Goal: Task Accomplishment & Management: Manage account settings

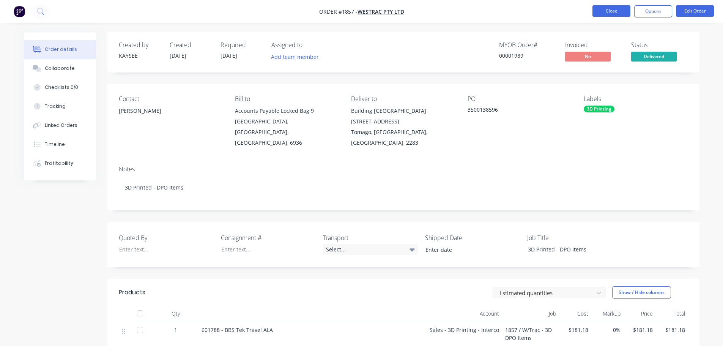
click at [617, 10] on button "Close" at bounding box center [612, 10] width 38 height 11
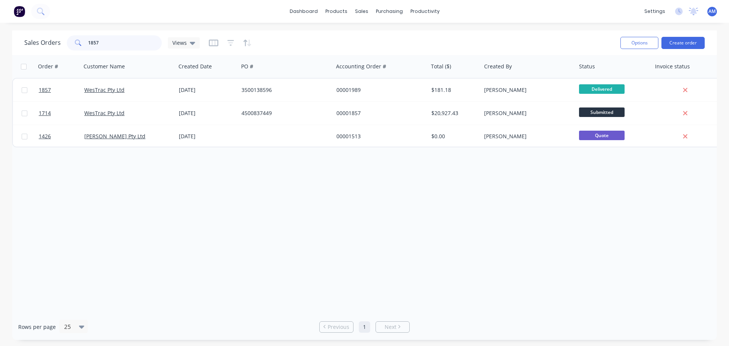
drag, startPoint x: 105, startPoint y: 39, endPoint x: 58, endPoint y: 42, distance: 47.2
click at [57, 42] on div "Sales Orders 1857 Views" at bounding box center [111, 42] width 175 height 15
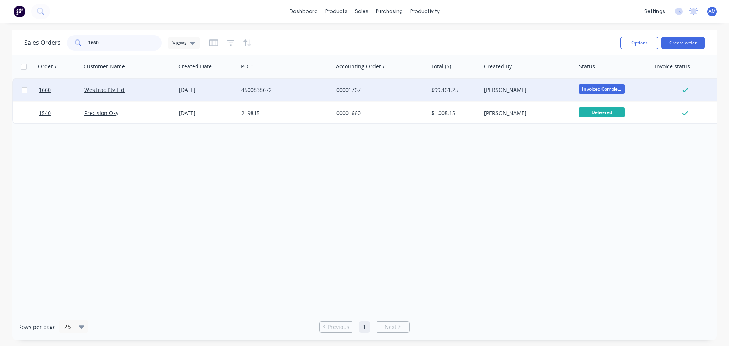
type input "1660"
click at [258, 87] on div "4500838672" at bounding box center [283, 90] width 84 height 8
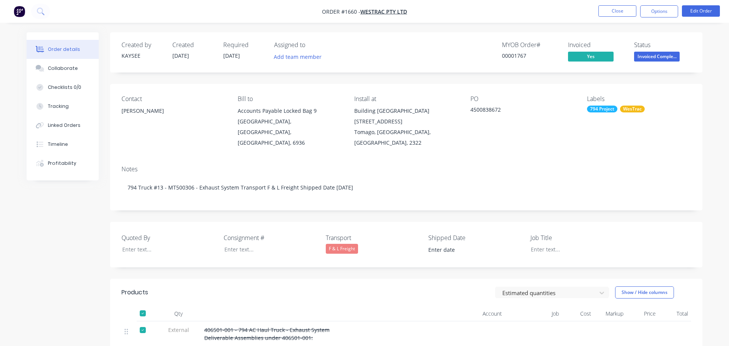
type input "[DATE]"
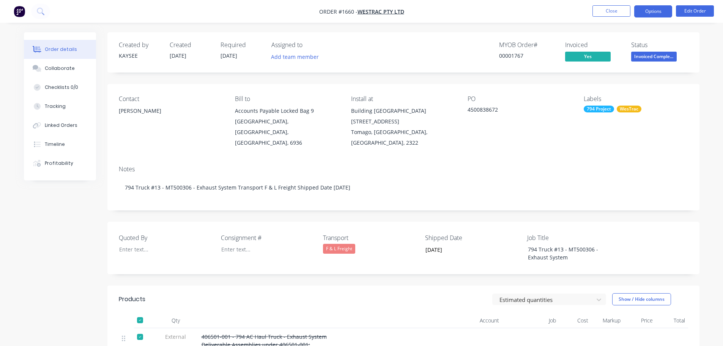
click at [643, 11] on button "Options" at bounding box center [653, 11] width 38 height 12
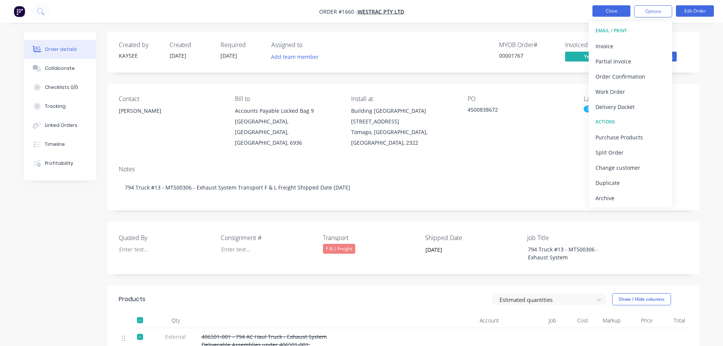
click at [610, 10] on button "Close" at bounding box center [612, 10] width 38 height 11
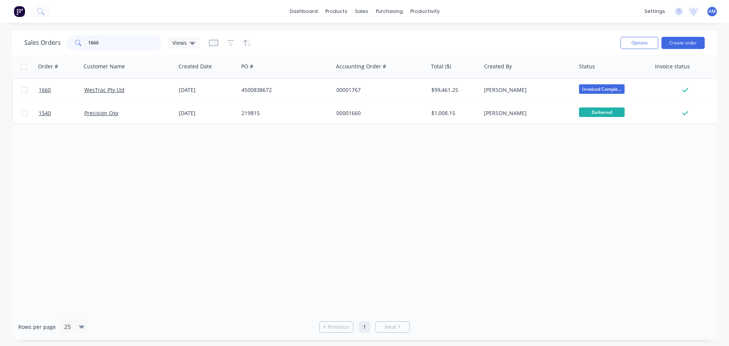
drag, startPoint x: 99, startPoint y: 42, endPoint x: 78, endPoint y: 38, distance: 21.6
click at [78, 38] on div "1660" at bounding box center [114, 42] width 95 height 15
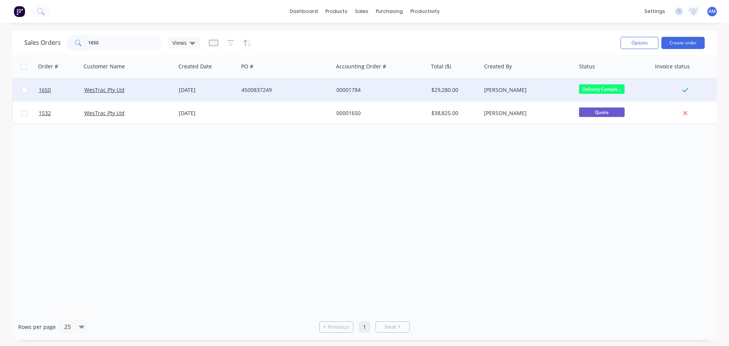
click at [609, 89] on span "Delivery Comple..." at bounding box center [602, 88] width 46 height 9
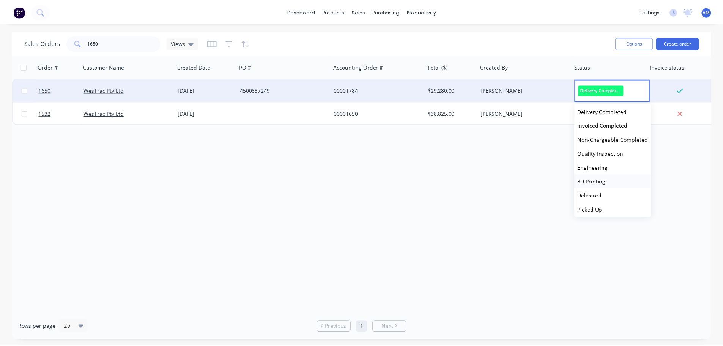
scroll to position [201, 0]
click at [601, 190] on span "Delivered" at bounding box center [594, 192] width 24 height 7
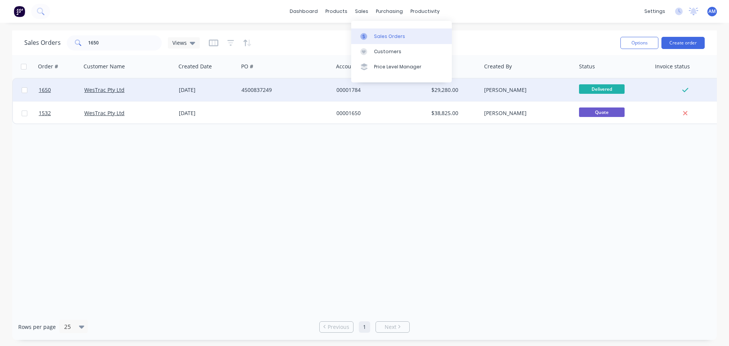
click at [395, 38] on div "Sales Orders" at bounding box center [389, 36] width 31 height 7
drag, startPoint x: 110, startPoint y: 40, endPoint x: 82, endPoint y: 41, distance: 28.5
click at [82, 41] on div "1650" at bounding box center [114, 42] width 95 height 15
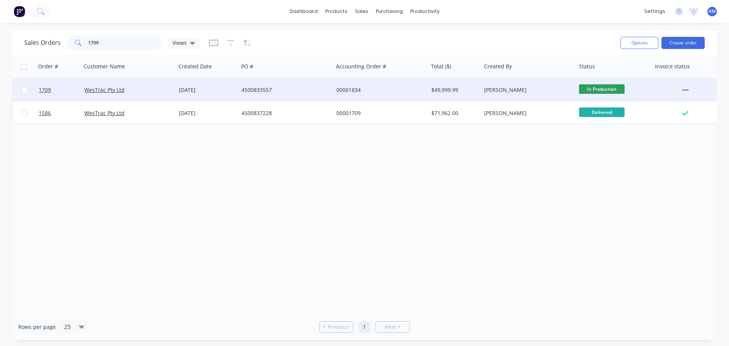
type input "1709"
click at [247, 87] on div "4500833557" at bounding box center [283, 90] width 84 height 8
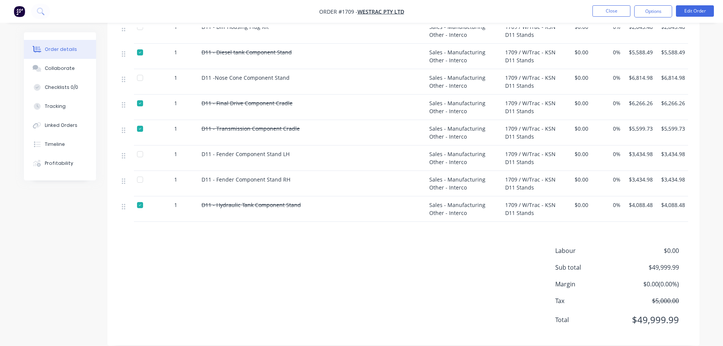
scroll to position [362, 0]
click at [141, 146] on div at bounding box center [139, 153] width 15 height 15
click at [144, 172] on div at bounding box center [139, 179] width 15 height 15
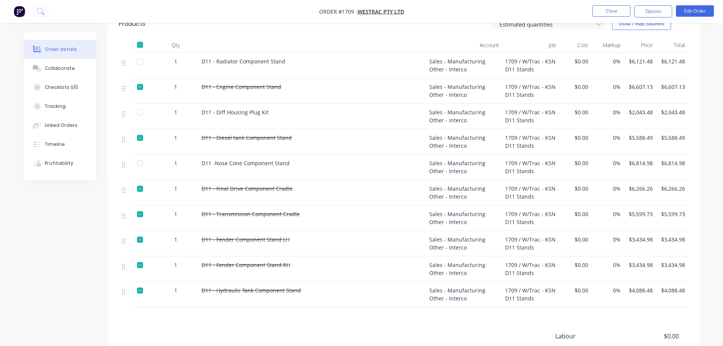
scroll to position [248, 0]
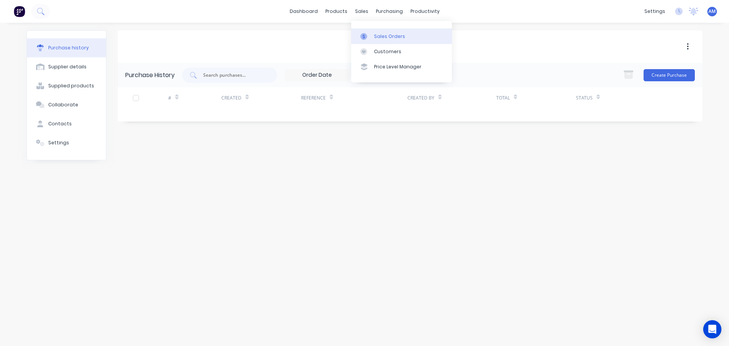
click at [377, 36] on div "Sales Orders" at bounding box center [389, 36] width 31 height 7
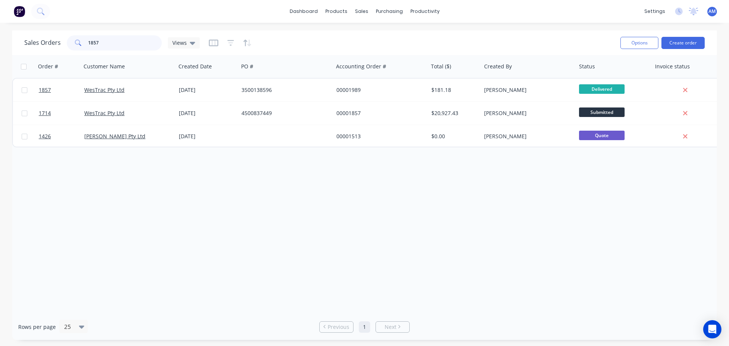
drag, startPoint x: 114, startPoint y: 41, endPoint x: 88, endPoint y: 40, distance: 25.8
click at [88, 40] on input "1857" at bounding box center [125, 42] width 74 height 15
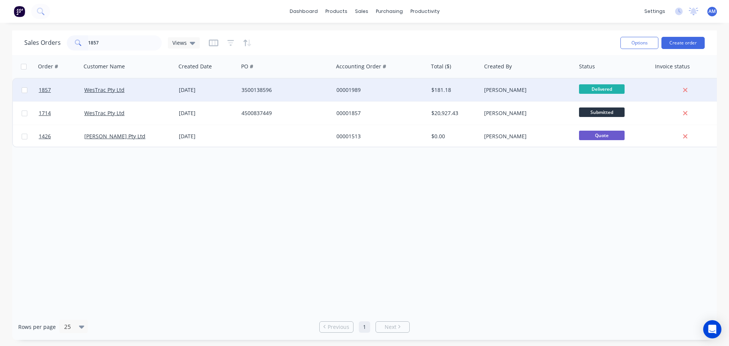
click at [265, 89] on div "3500138596" at bounding box center [283, 90] width 84 height 8
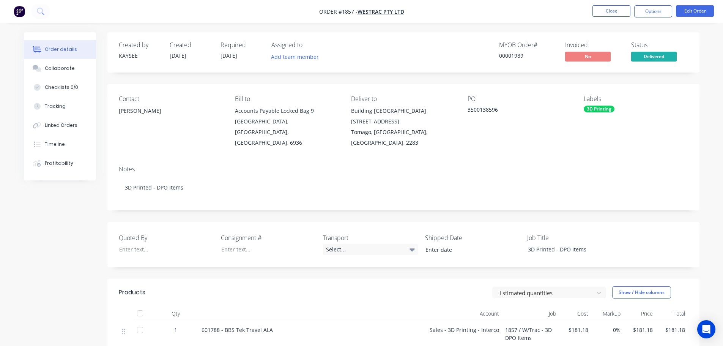
drag, startPoint x: 156, startPoint y: 109, endPoint x: 119, endPoint y: 109, distance: 36.5
click at [119, 109] on div "[PERSON_NAME]" at bounding box center [171, 111] width 104 height 11
copy div "[PERSON_NAME]"
drag, startPoint x: 377, startPoint y: 110, endPoint x: 350, endPoint y: 107, distance: 26.7
click at [350, 107] on div "Contact [PERSON_NAME] Bill to Accounts Payable [STREET_ADDRESS] Deliver to Buil…" at bounding box center [403, 122] width 592 height 76
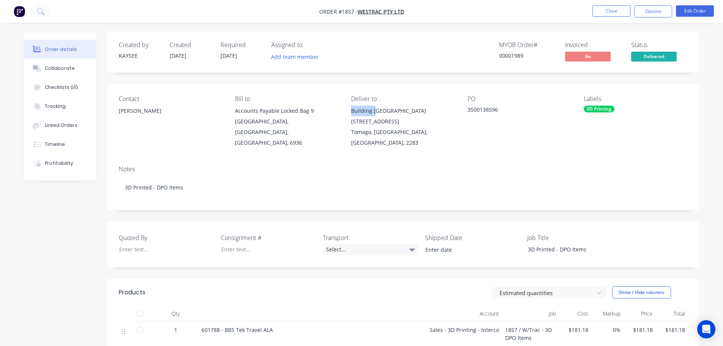
copy div "Building C"
drag, startPoint x: 499, startPoint y: 110, endPoint x: 464, endPoint y: 110, distance: 34.9
click at [464, 110] on div "Contact Eric Patterson Bill to Accounts Payable Locked Bag 9 MIDLAND, Western A…" at bounding box center [403, 122] width 592 height 76
copy div "3500138596"
click at [230, 244] on div at bounding box center [262, 249] width 95 height 11
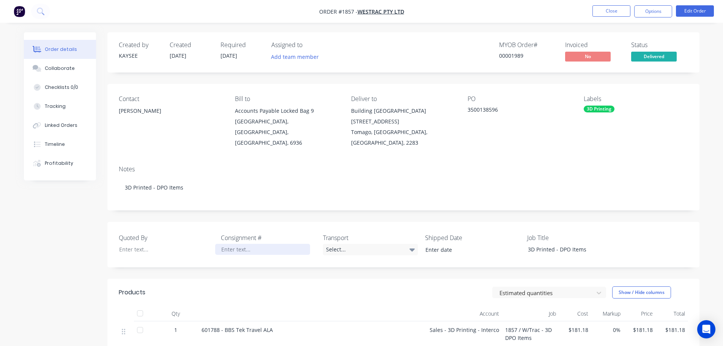
paste div
drag, startPoint x: 267, startPoint y: 226, endPoint x: 219, endPoint y: 221, distance: 48.1
click at [219, 222] on div "Quoted By Consignment # HUSH200099 Transport Select... Shipped Date Job Title 3…" at bounding box center [403, 245] width 592 height 46
copy label "Consignment #"
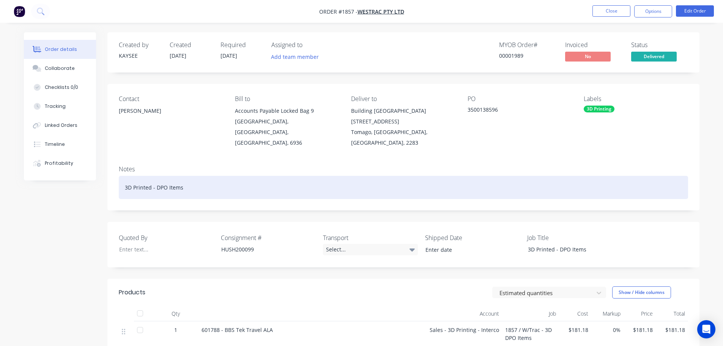
click at [196, 176] on div "3D Printed - DPO Items" at bounding box center [403, 187] width 569 height 23
paste div
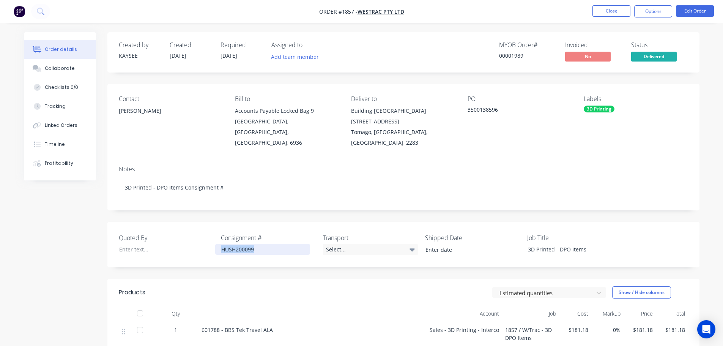
drag, startPoint x: 252, startPoint y: 238, endPoint x: 221, endPoint y: 237, distance: 31.5
click at [221, 244] on div "HUSH200099" at bounding box center [262, 249] width 95 height 11
copy div "HUSH200099"
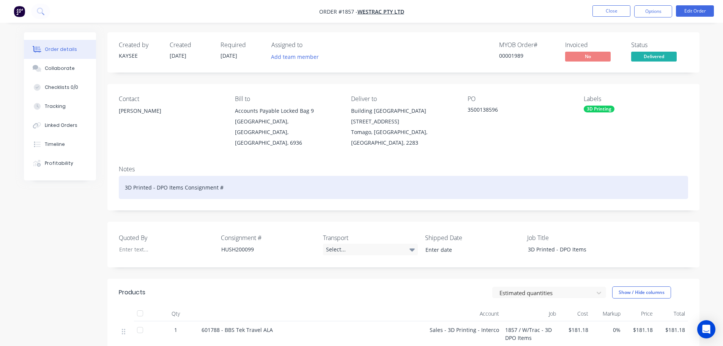
click at [233, 178] on div "3D Printed - DPO Items Consignment #" at bounding box center [403, 187] width 569 height 23
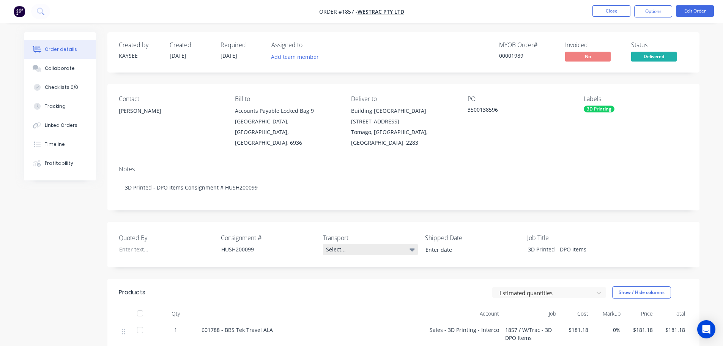
click at [349, 244] on div "Select..." at bounding box center [370, 249] width 95 height 11
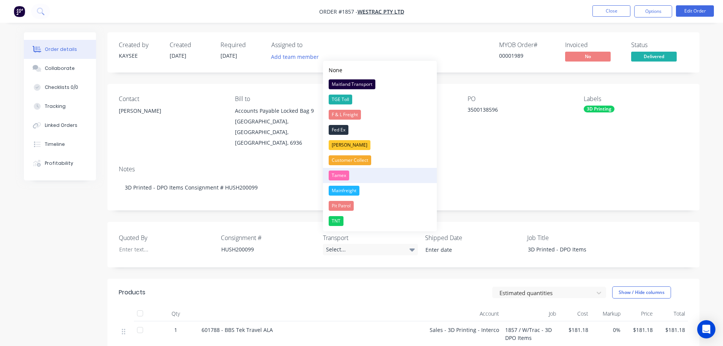
click at [342, 178] on div "Tamex" at bounding box center [339, 175] width 21 height 10
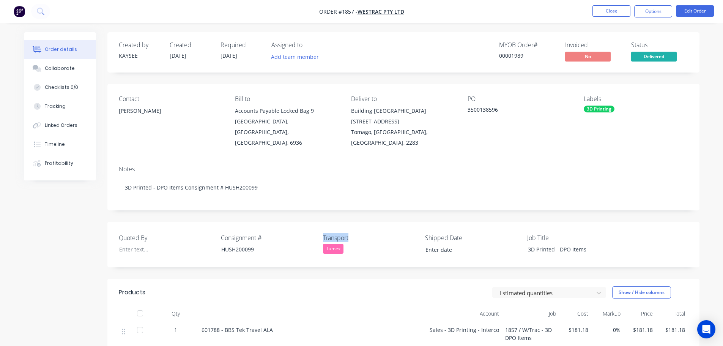
drag, startPoint x: 350, startPoint y: 227, endPoint x: 323, endPoint y: 223, distance: 27.3
click at [323, 233] on label "Transport" at bounding box center [370, 237] width 95 height 9
copy label "Transport"
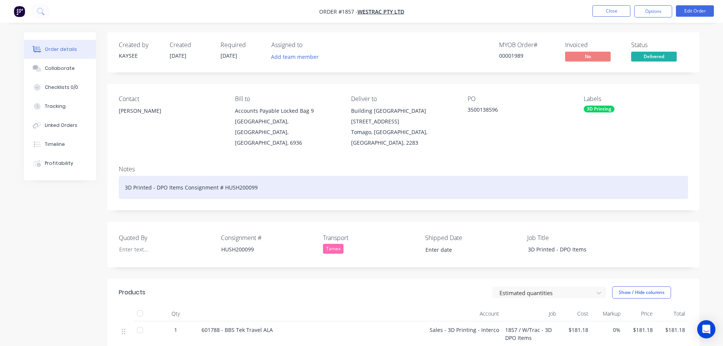
click at [274, 178] on div "3D Printed - DPO Items Consignment # HUSH200099" at bounding box center [403, 187] width 569 height 23
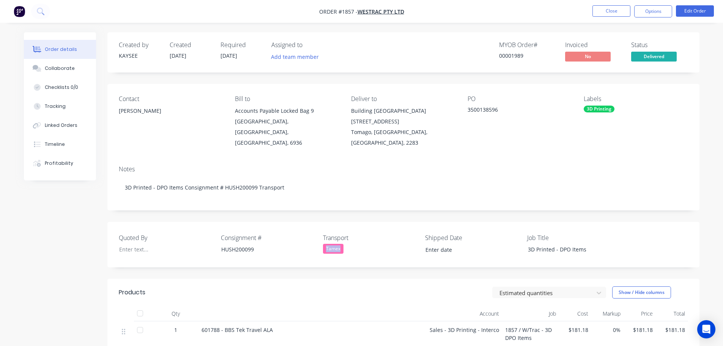
drag, startPoint x: 343, startPoint y: 238, endPoint x: 323, endPoint y: 238, distance: 20.1
click at [323, 244] on div "Tamex" at bounding box center [370, 249] width 95 height 10
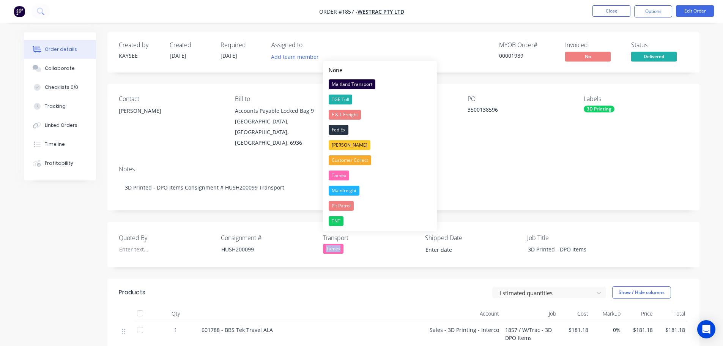
copy div "Tamex"
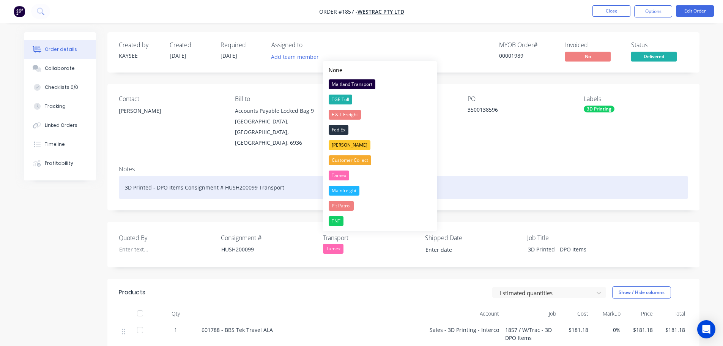
click at [298, 177] on div "3D Printed - DPO Items Consignment # HUSH200099 Transport" at bounding box center [403, 187] width 569 height 23
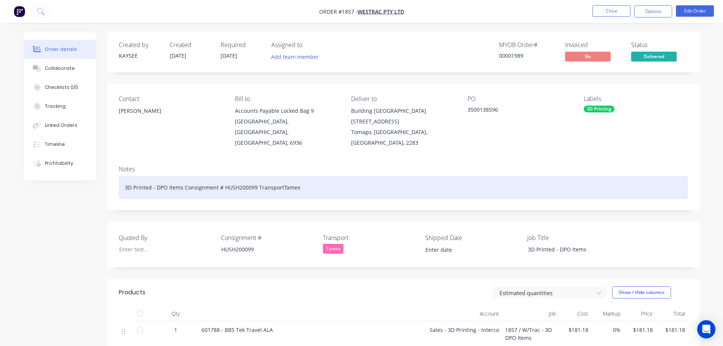
click at [281, 178] on div "3D Printed - DPO Items Consignment # HUSH200099 TransportTamex" at bounding box center [403, 187] width 569 height 23
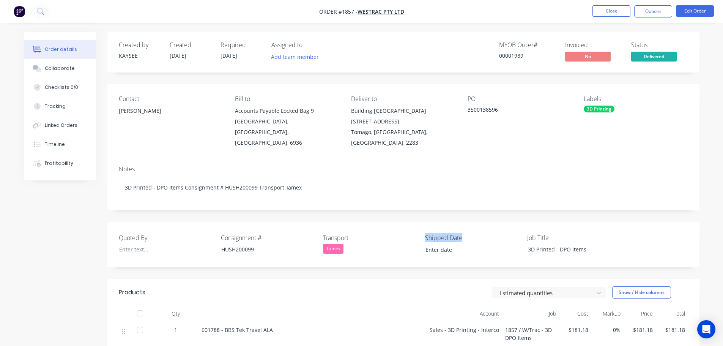
drag, startPoint x: 464, startPoint y: 228, endPoint x: 424, endPoint y: 225, distance: 40.0
click at [424, 225] on div "Quoted By Consignment # HUSH200099 Transport Tamex Shipped Date Job Title 3D Pr…" at bounding box center [403, 245] width 592 height 46
copy label "Shipped Date"
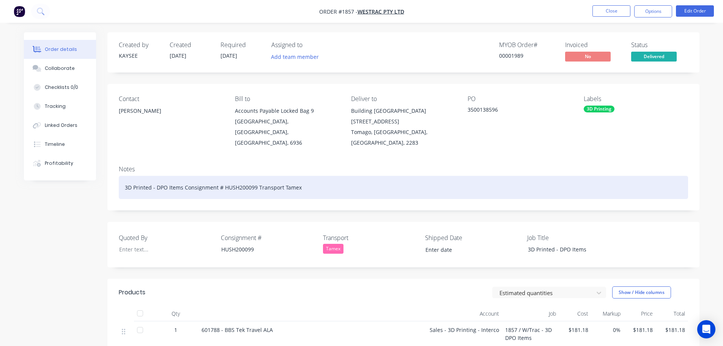
click at [313, 180] on div "3D Printed - DPO Items Consignment # HUSH200099 Transport Tamex" at bounding box center [403, 187] width 569 height 23
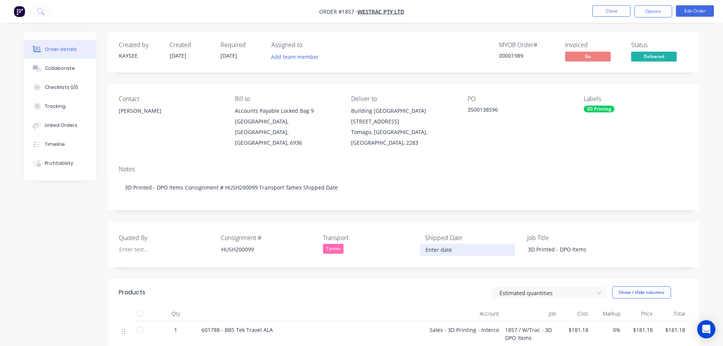
click at [453, 244] on input at bounding box center [467, 249] width 95 height 11
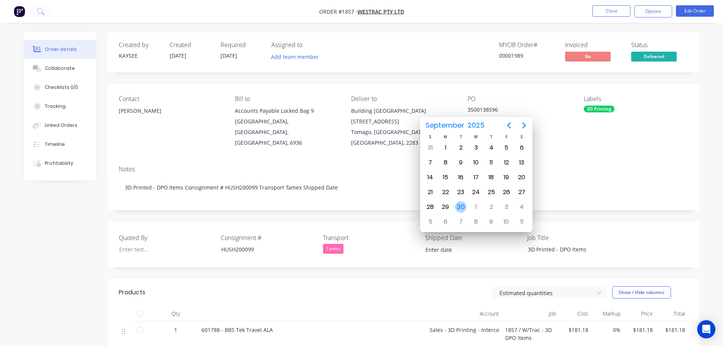
click at [459, 207] on div "30" at bounding box center [460, 206] width 11 height 11
type input "[DATE]"
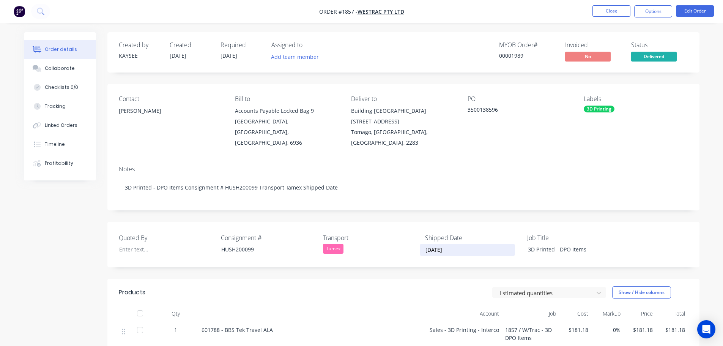
drag, startPoint x: 456, startPoint y: 240, endPoint x: 423, endPoint y: 240, distance: 32.3
click at [423, 244] on input "[DATE]" at bounding box center [467, 249] width 95 height 11
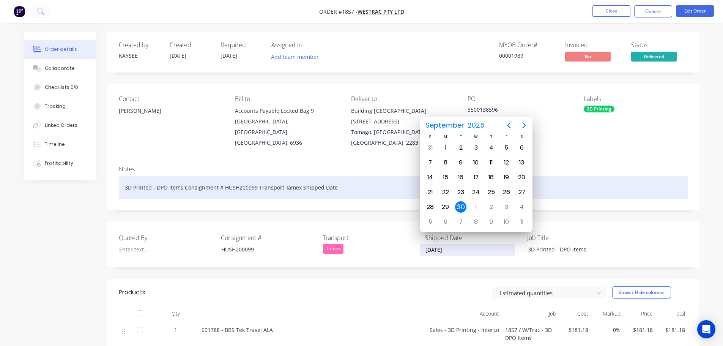
click at [345, 178] on div "3D Printed - DPO Items Consignment # HUSH200099 Transport Tamex Shipped Date" at bounding box center [403, 187] width 569 height 23
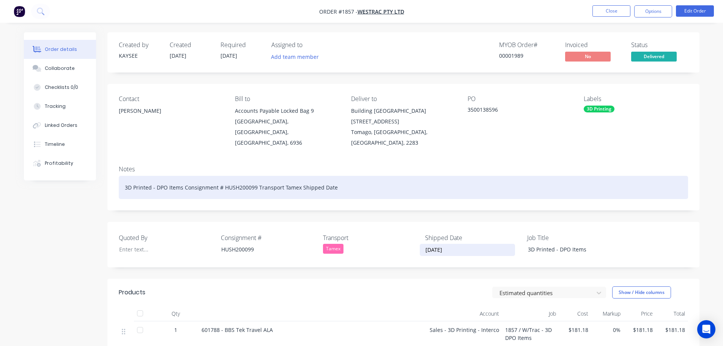
click at [345, 177] on div "3D Printed - DPO Items Consignment # HUSH200099 Transport Tamex Shipped Date" at bounding box center [403, 187] width 569 height 23
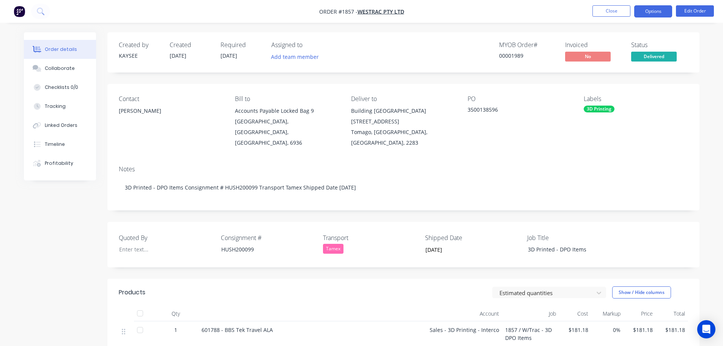
click at [649, 13] on button "Options" at bounding box center [653, 11] width 38 height 12
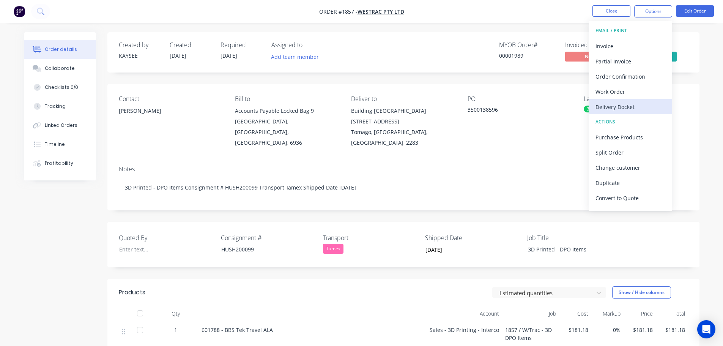
click at [618, 104] on div "Delivery Docket" at bounding box center [631, 106] width 70 height 11
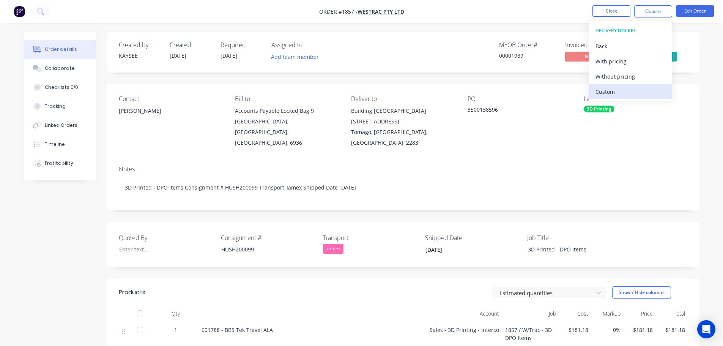
click at [614, 91] on div "Custom" at bounding box center [631, 91] width 70 height 11
click at [614, 74] on div "Without pricing" at bounding box center [631, 76] width 70 height 11
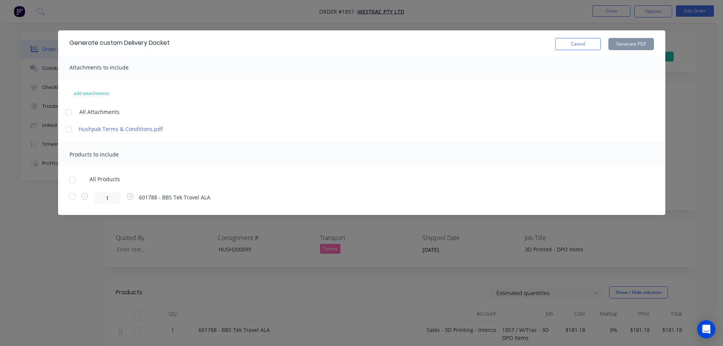
click at [73, 177] on div at bounding box center [72, 179] width 15 height 15
click at [628, 43] on button "Generate PDF" at bounding box center [632, 44] width 46 height 12
click at [573, 44] on button "Cancel" at bounding box center [578, 44] width 46 height 12
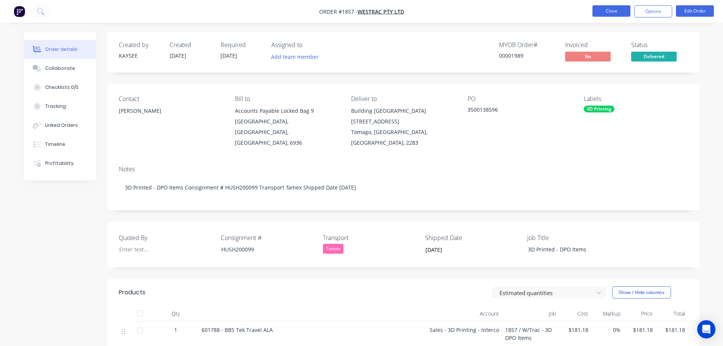
click at [606, 13] on button "Close" at bounding box center [612, 10] width 38 height 11
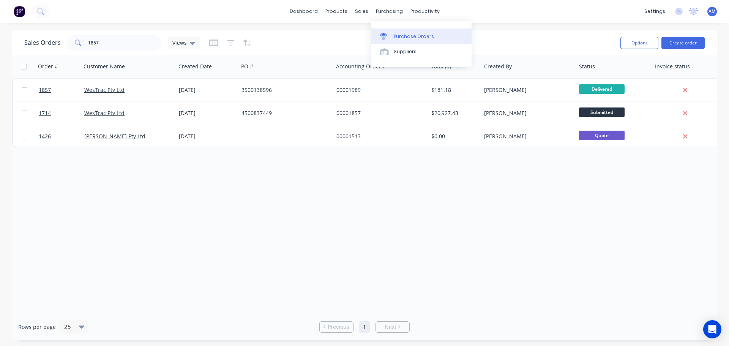
click at [404, 33] on div "Purchase Orders" at bounding box center [414, 36] width 40 height 7
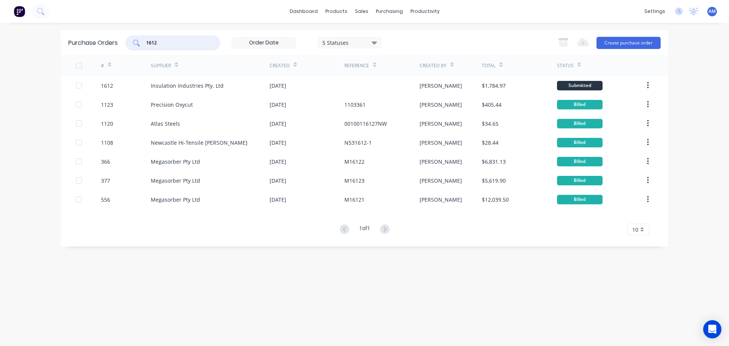
drag, startPoint x: 174, startPoint y: 39, endPoint x: 138, endPoint y: 38, distance: 36.5
click at [138, 38] on div "1612" at bounding box center [172, 42] width 95 height 15
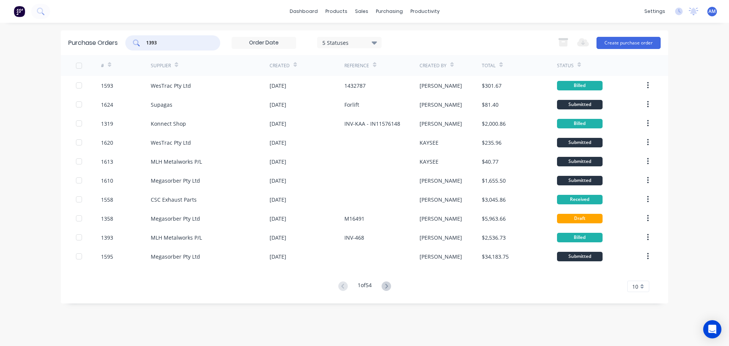
type input "1393"
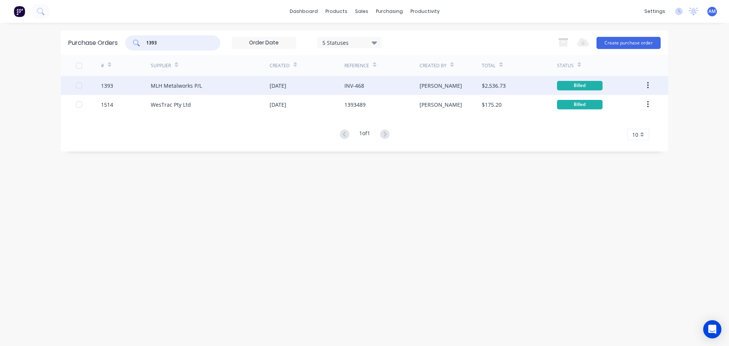
click at [187, 85] on div "MLH Metalworks P/L" at bounding box center [176, 86] width 51 height 8
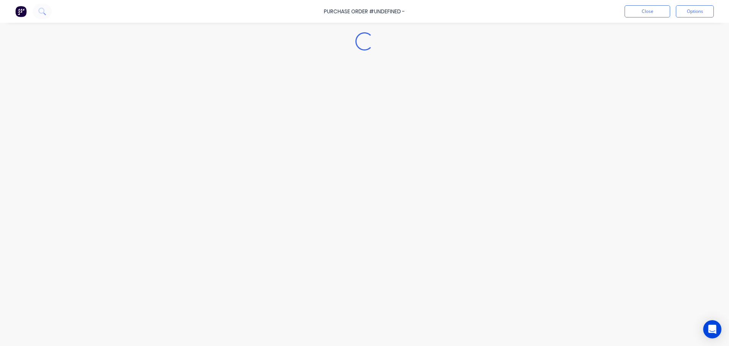
type textarea "x"
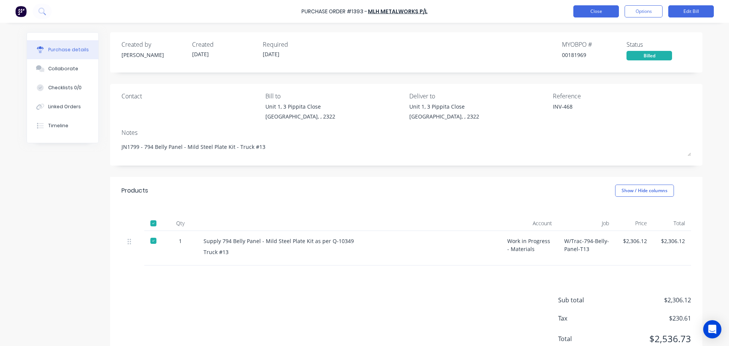
click at [587, 9] on button "Close" at bounding box center [596, 11] width 46 height 12
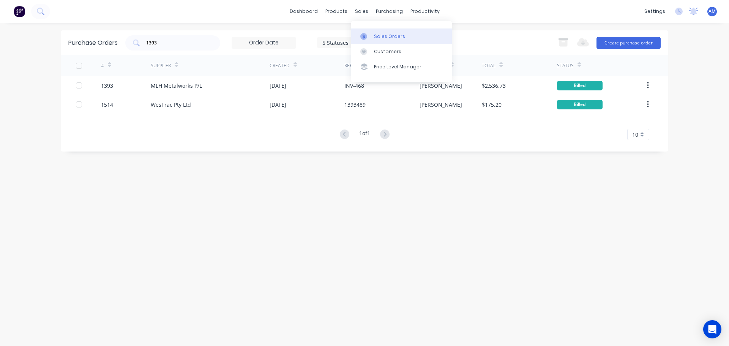
click at [397, 33] on div "Sales Orders" at bounding box center [389, 36] width 31 height 7
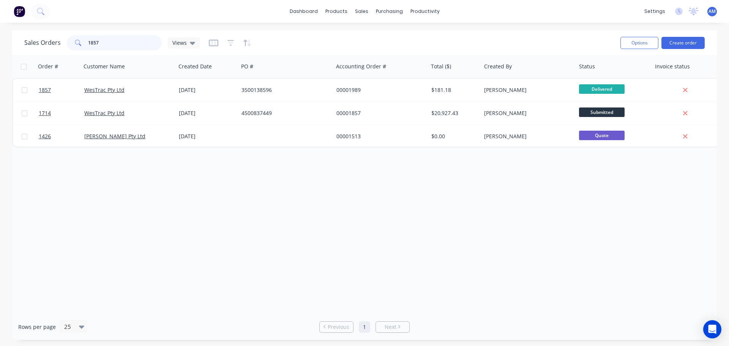
drag, startPoint x: 120, startPoint y: 37, endPoint x: 83, endPoint y: 41, distance: 36.6
click at [83, 41] on div "1857" at bounding box center [114, 42] width 95 height 15
click at [390, 35] on div "Sales Orders" at bounding box center [389, 36] width 31 height 7
click at [386, 35] on div "Sales Orders" at bounding box center [389, 36] width 31 height 7
click at [403, 31] on link "Purchase Orders" at bounding box center [421, 35] width 101 height 15
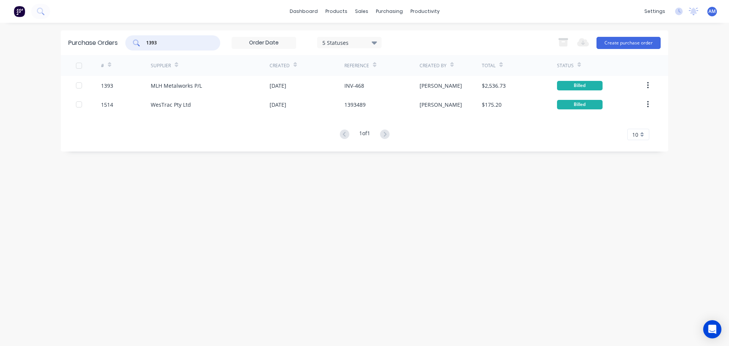
drag, startPoint x: 161, startPoint y: 43, endPoint x: 139, endPoint y: 41, distance: 22.4
click at [139, 41] on div "1393" at bounding box center [172, 42] width 95 height 15
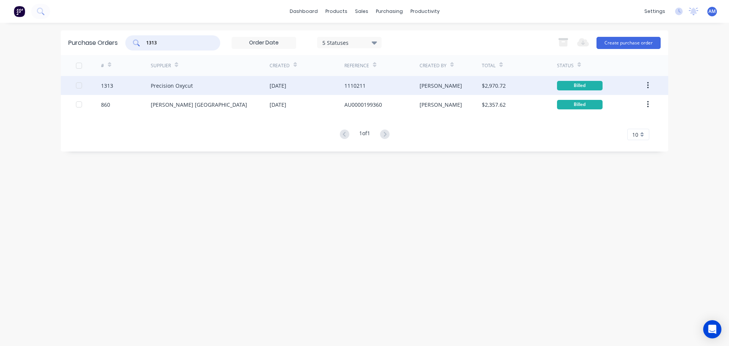
type input "1313"
click at [199, 87] on div "Precision Oxycut" at bounding box center [210, 85] width 119 height 19
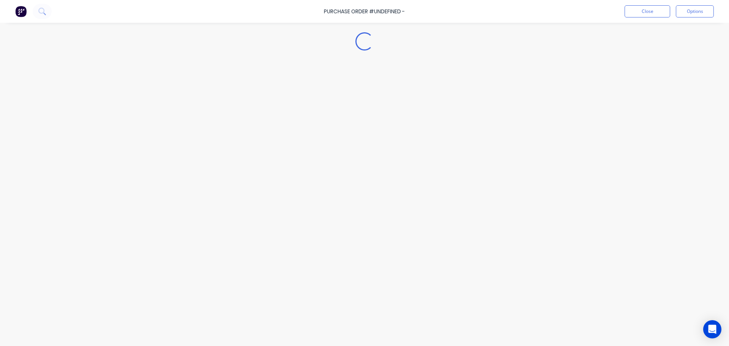
type textarea "x"
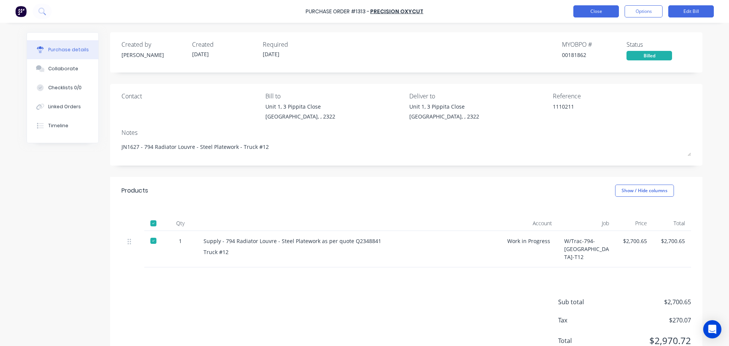
click at [601, 14] on button "Close" at bounding box center [596, 11] width 46 height 12
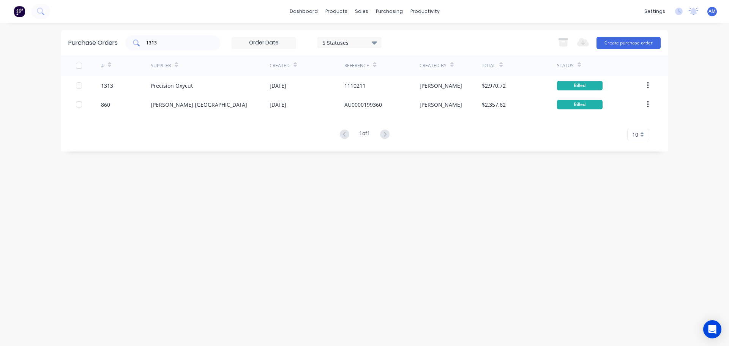
drag, startPoint x: 145, startPoint y: 39, endPoint x: 136, endPoint y: 38, distance: 9.2
click at [136, 38] on div "1313" at bounding box center [172, 42] width 95 height 15
drag, startPoint x: 160, startPoint y: 43, endPoint x: 142, endPoint y: 39, distance: 18.2
click at [142, 39] on div "1313" at bounding box center [172, 42] width 95 height 15
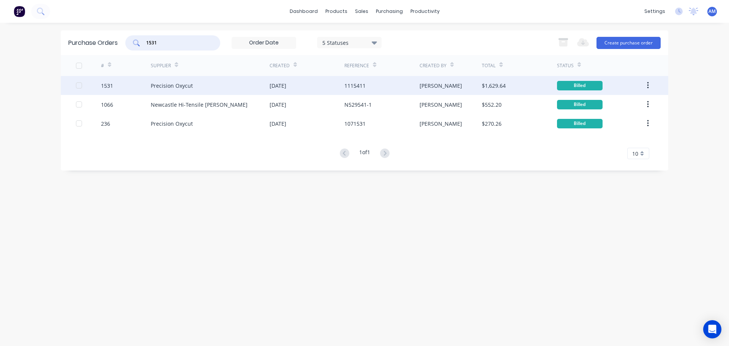
type input "1531"
click at [286, 82] on div "15 Sep 2025" at bounding box center [278, 86] width 17 height 8
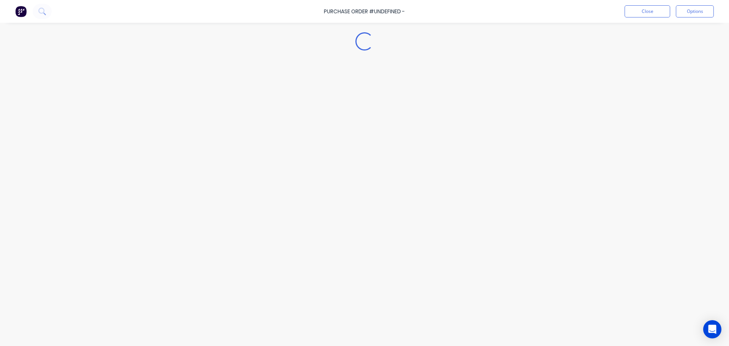
type textarea "x"
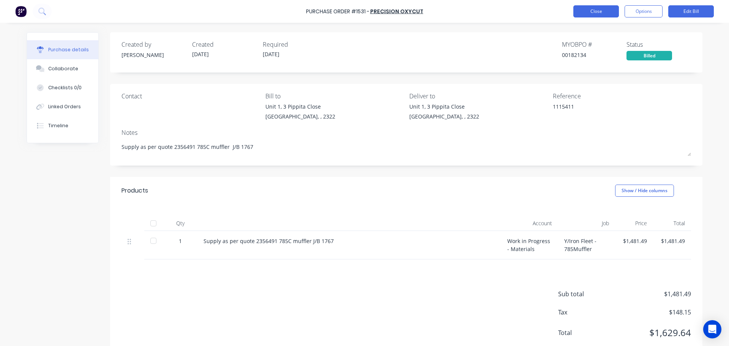
click at [581, 13] on button "Close" at bounding box center [596, 11] width 46 height 12
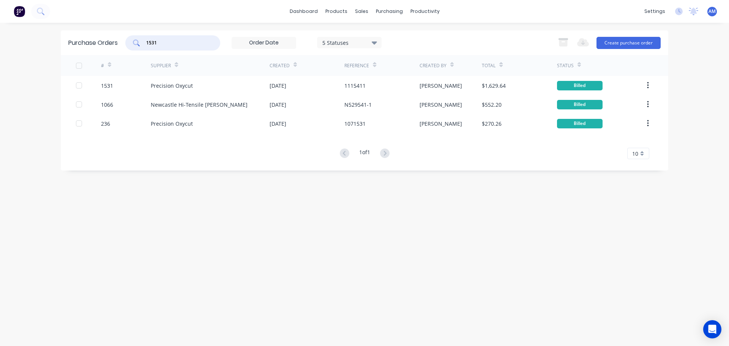
drag, startPoint x: 166, startPoint y: 44, endPoint x: 142, endPoint y: 43, distance: 24.3
click at [142, 43] on div "1531" at bounding box center [172, 42] width 95 height 15
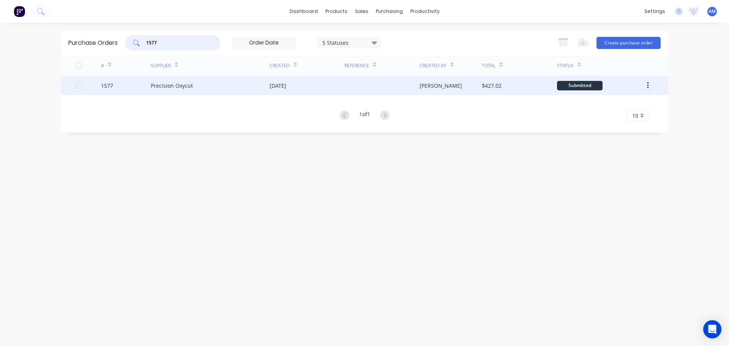
type input "1577"
click at [209, 88] on div "Precision Oxycut" at bounding box center [210, 85] width 119 height 19
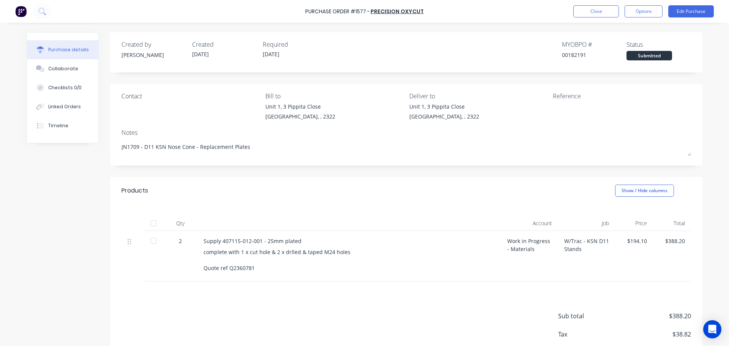
click at [151, 221] on div at bounding box center [153, 223] width 15 height 15
type textarea "x"
click at [599, 15] on button "Close" at bounding box center [596, 11] width 46 height 12
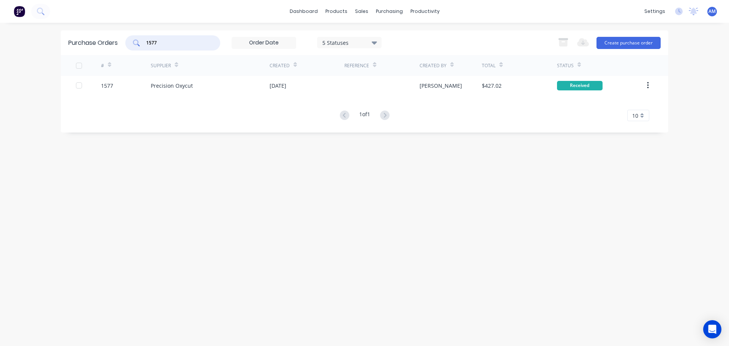
drag, startPoint x: 163, startPoint y: 42, endPoint x: 139, endPoint y: 40, distance: 24.8
click at [139, 40] on div "1577" at bounding box center [172, 42] width 95 height 15
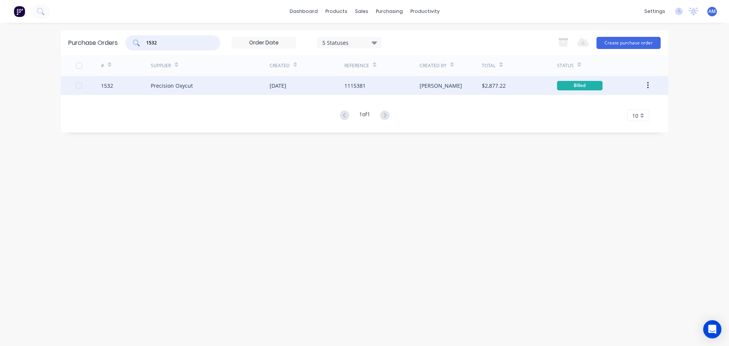
type input "1532"
click at [274, 84] on div "15 Sep 2025" at bounding box center [278, 86] width 17 height 8
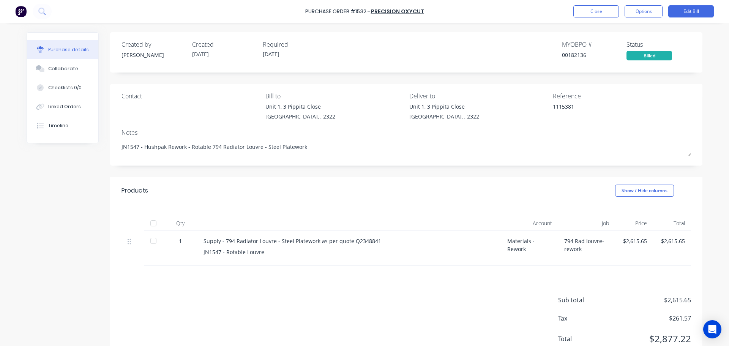
click at [151, 221] on div at bounding box center [153, 223] width 15 height 15
type textarea "x"
click at [594, 10] on button "Close" at bounding box center [596, 11] width 46 height 12
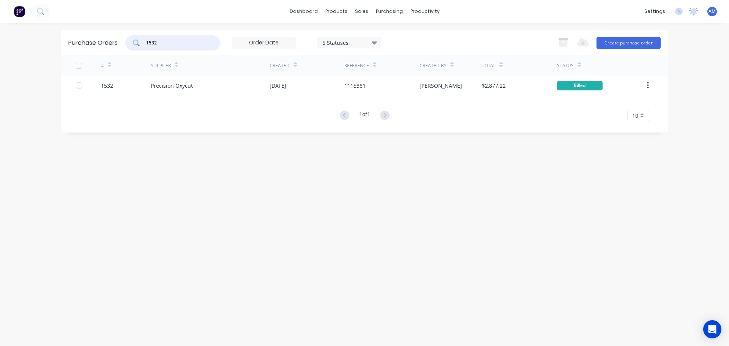
drag, startPoint x: 166, startPoint y: 44, endPoint x: 134, endPoint y: 39, distance: 32.2
click at [134, 39] on div "1532" at bounding box center [172, 42] width 95 height 15
type input "1620"
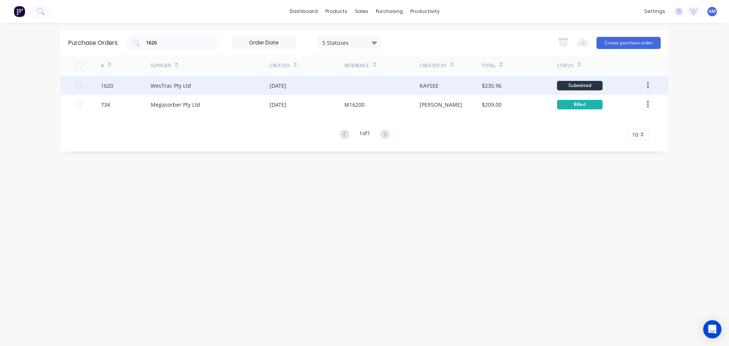
click at [286, 82] on div "29 Sep 2025" at bounding box center [278, 86] width 17 height 8
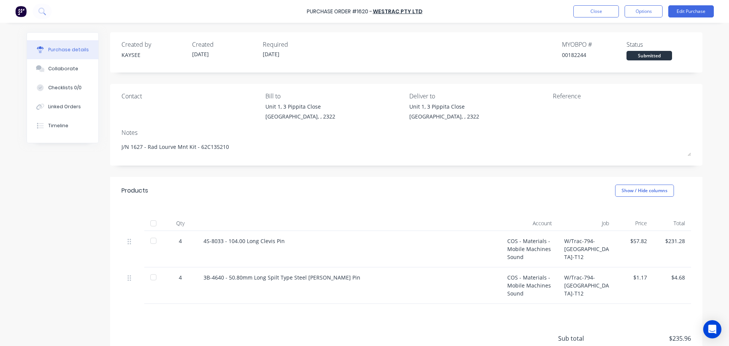
click at [153, 223] on div at bounding box center [153, 223] width 15 height 15
type textarea "x"
click at [587, 8] on button "Close" at bounding box center [596, 11] width 46 height 12
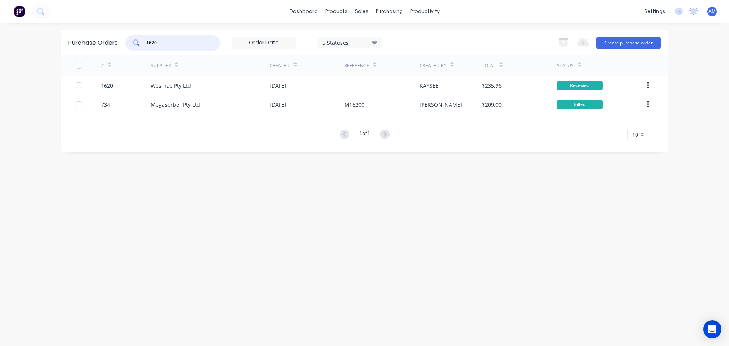
drag, startPoint x: 166, startPoint y: 42, endPoint x: 147, endPoint y: 41, distance: 18.6
click at [147, 41] on input "1620" at bounding box center [176, 43] width 63 height 8
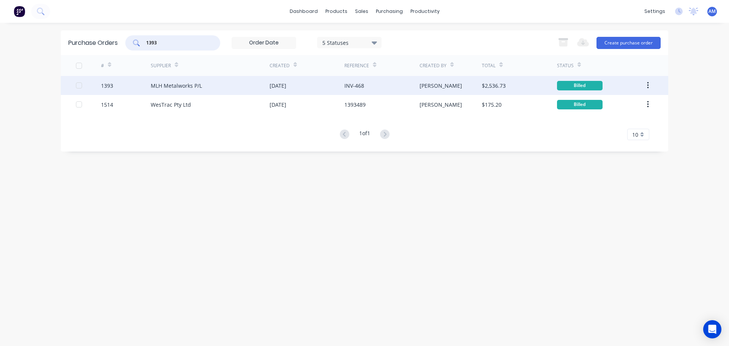
type input "1393"
click at [203, 83] on div "MLH Metalworks P/L" at bounding box center [210, 85] width 119 height 19
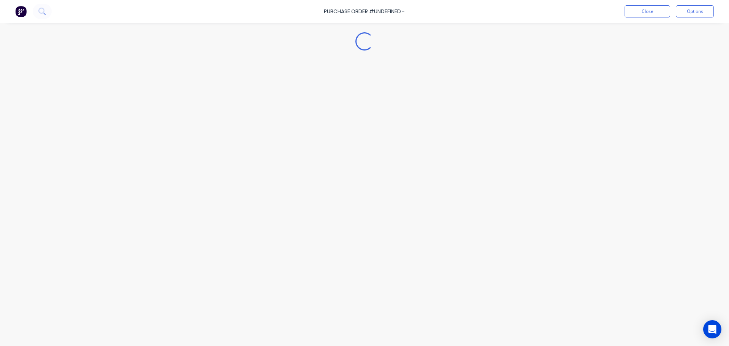
type textarea "x"
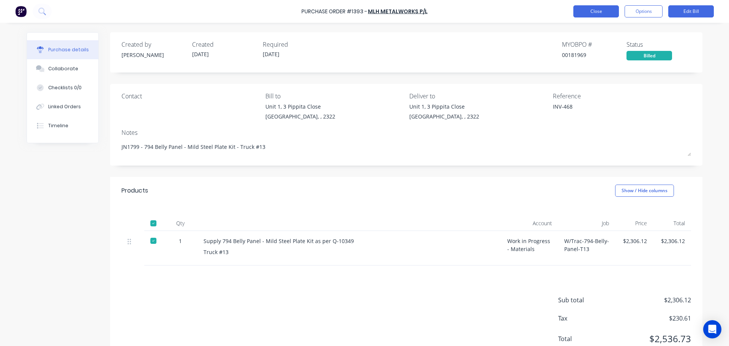
click at [601, 13] on button "Close" at bounding box center [596, 11] width 46 height 12
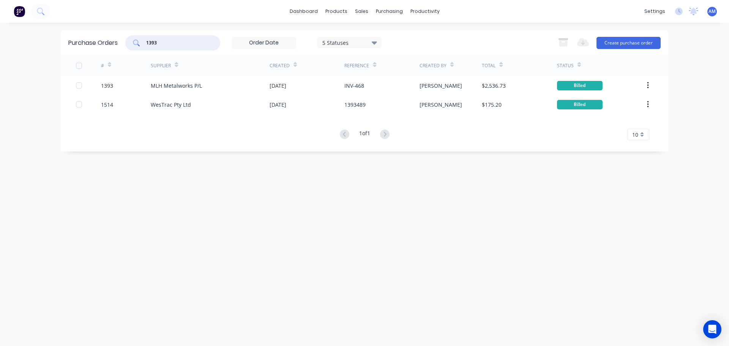
drag, startPoint x: 159, startPoint y: 45, endPoint x: 136, endPoint y: 44, distance: 23.2
click at [136, 44] on div "1393" at bounding box center [172, 42] width 95 height 15
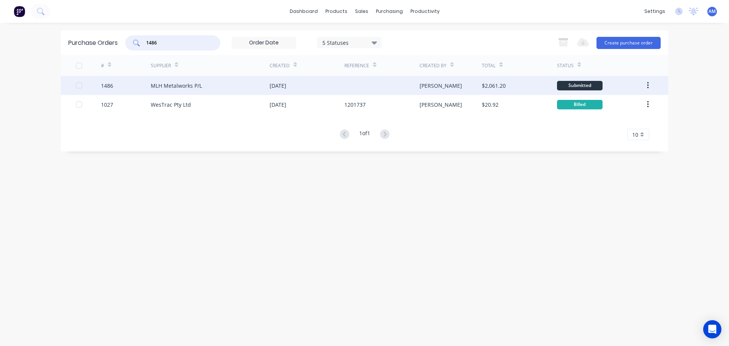
type input "1486"
click at [188, 85] on div "MLH Metalworks P/L" at bounding box center [176, 86] width 51 height 8
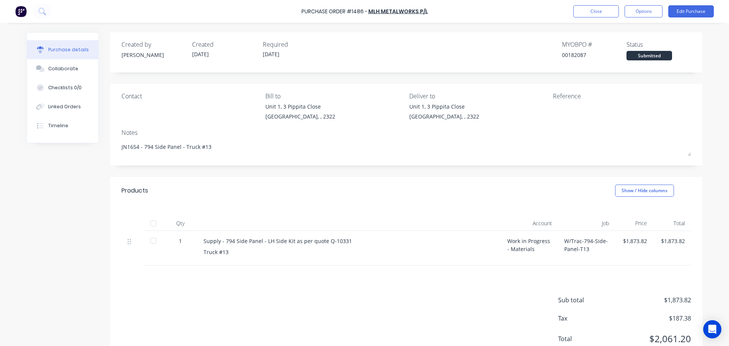
click at [153, 221] on div at bounding box center [153, 223] width 15 height 15
type textarea "x"
click at [593, 16] on button "Close" at bounding box center [596, 11] width 46 height 12
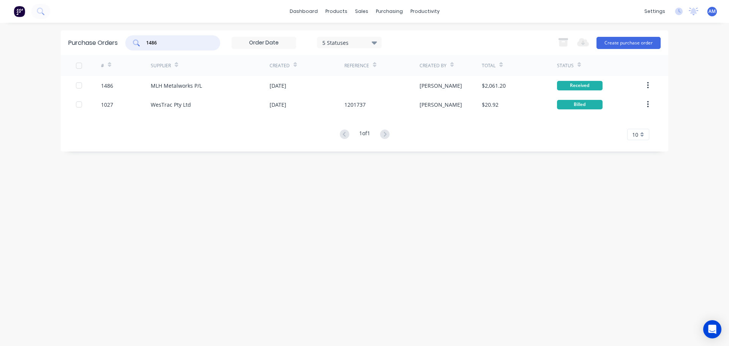
drag, startPoint x: 164, startPoint y: 44, endPoint x: 147, endPoint y: 41, distance: 17.0
click at [147, 41] on input "1486" at bounding box center [176, 43] width 63 height 8
drag, startPoint x: 357, startPoint y: 9, endPoint x: 361, endPoint y: 12, distance: 4.1
click at [358, 10] on div "sales" at bounding box center [361, 11] width 21 height 11
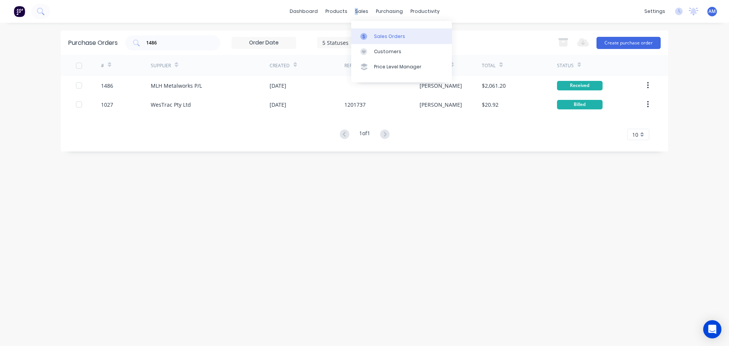
click at [382, 33] on div "Sales Orders" at bounding box center [389, 36] width 31 height 7
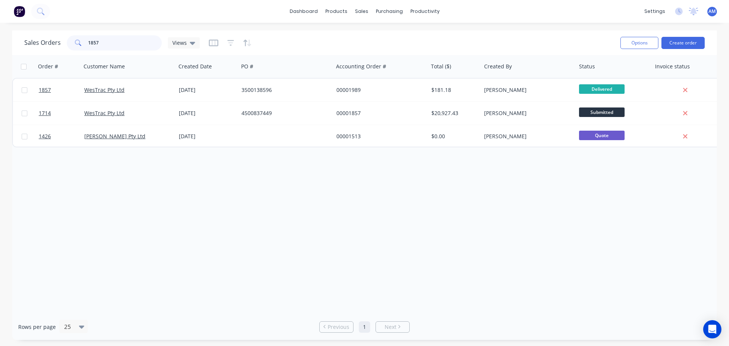
drag, startPoint x: 102, startPoint y: 45, endPoint x: 84, endPoint y: 41, distance: 18.8
click at [84, 41] on div "1857" at bounding box center [114, 42] width 95 height 15
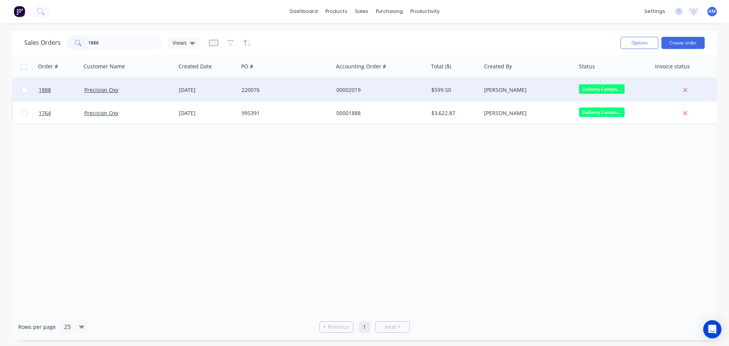
click at [603, 91] on span "Delivery Comple..." at bounding box center [602, 88] width 46 height 9
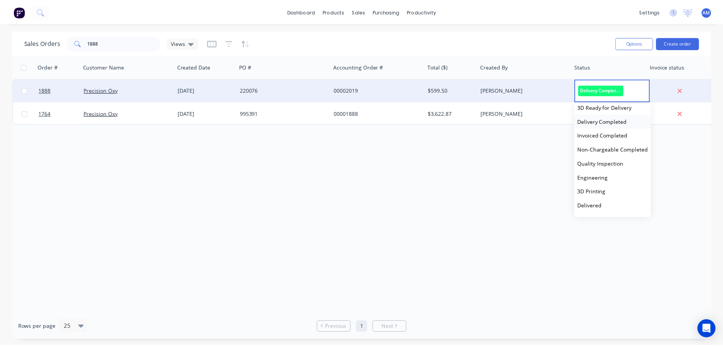
scroll to position [190, 0]
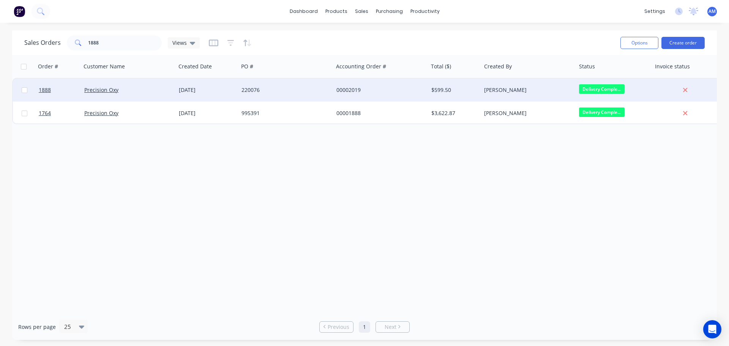
click at [557, 145] on div "Order # Customer Name Created Date PO # Accounting Order # Total ($) Created By…" at bounding box center [364, 184] width 705 height 259
click at [107, 44] on input "1888" at bounding box center [125, 42] width 74 height 15
type input "1884"
click at [342, 86] on div "00002016" at bounding box center [378, 90] width 84 height 8
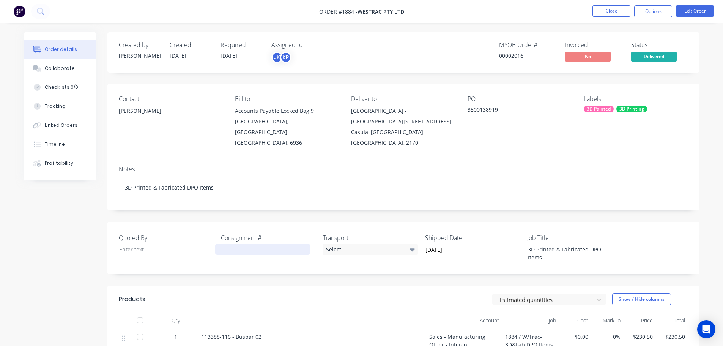
click at [240, 244] on div at bounding box center [262, 249] width 95 height 11
paste div
click at [336, 244] on div "Select..." at bounding box center [370, 249] width 95 height 11
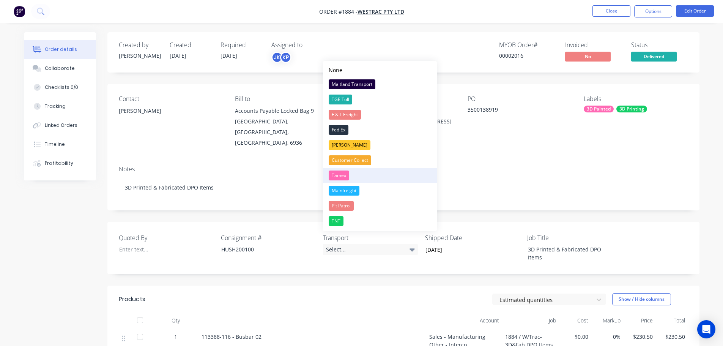
click at [338, 172] on div "Tamex" at bounding box center [339, 175] width 21 height 10
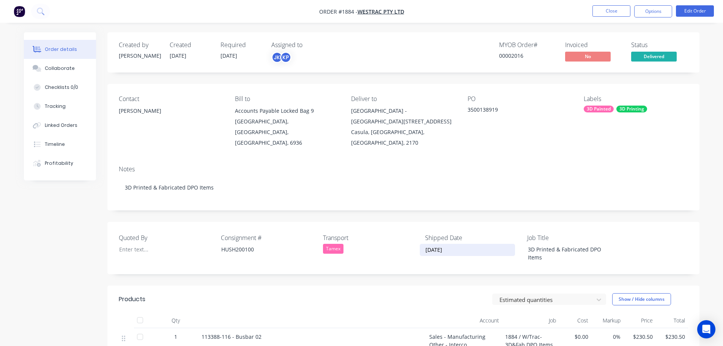
click at [455, 244] on input "06/10/2025" at bounding box center [467, 249] width 95 height 11
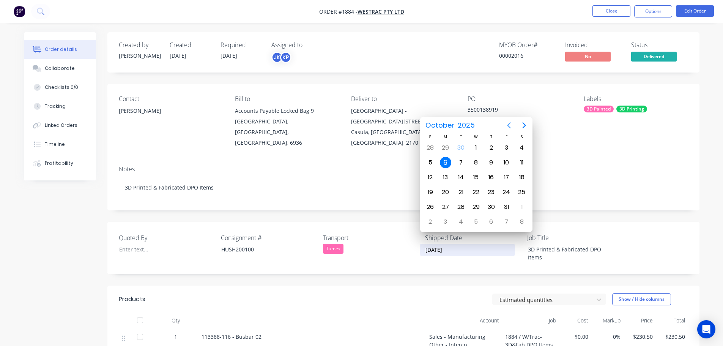
click at [511, 126] on icon "Previous page" at bounding box center [509, 125] width 9 height 9
click at [464, 207] on div "30" at bounding box center [460, 206] width 11 height 11
type input "[DATE]"
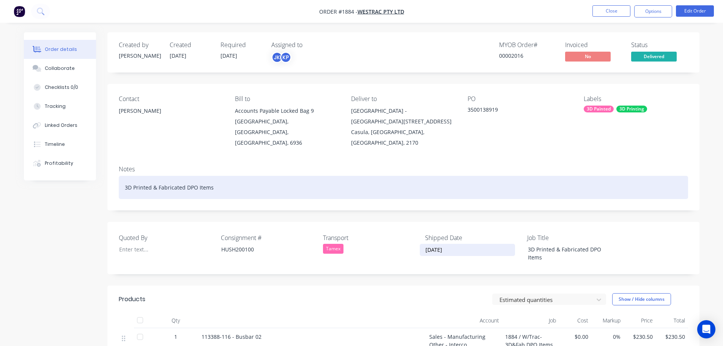
click at [198, 177] on div "Contact Eric Patterson Bill to Accounts Payable Locked Bag 9 MIDLAND, Western A…" at bounding box center [403, 147] width 592 height 126
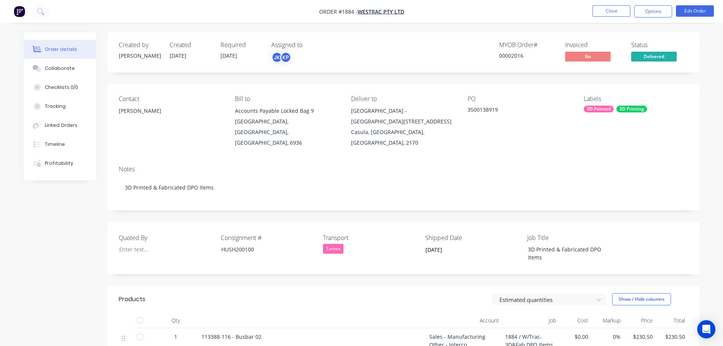
click at [273, 233] on label "Consignment #" at bounding box center [268, 237] width 95 height 9
drag, startPoint x: 265, startPoint y: 224, endPoint x: 221, endPoint y: 229, distance: 44.7
click at [221, 233] on label "Consignment #" at bounding box center [268, 237] width 95 height 9
copy label "Consignment #"
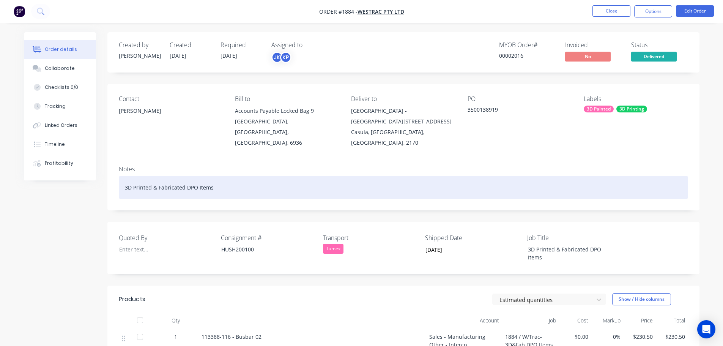
click at [217, 176] on div "3D Printed & Fabricated DPO Items" at bounding box center [403, 187] width 569 height 23
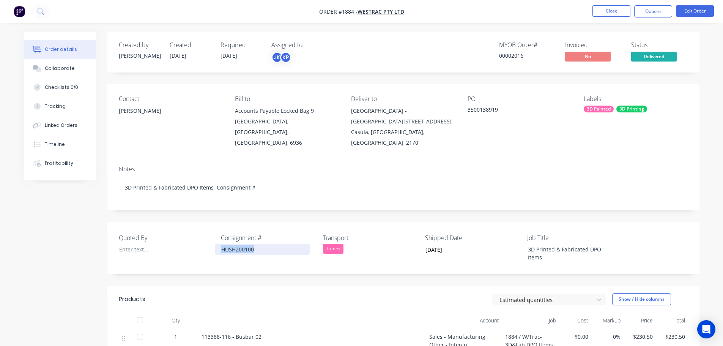
drag, startPoint x: 258, startPoint y: 239, endPoint x: 221, endPoint y: 238, distance: 36.8
click at [221, 244] on div "HUSH200100" at bounding box center [262, 249] width 95 height 11
copy div "HUSH200100"
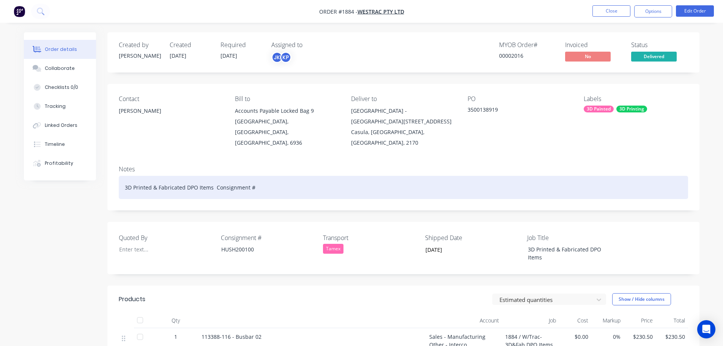
click at [259, 176] on div "3D Printed & Fabricated DPO Items Consignment #" at bounding box center [403, 187] width 569 height 23
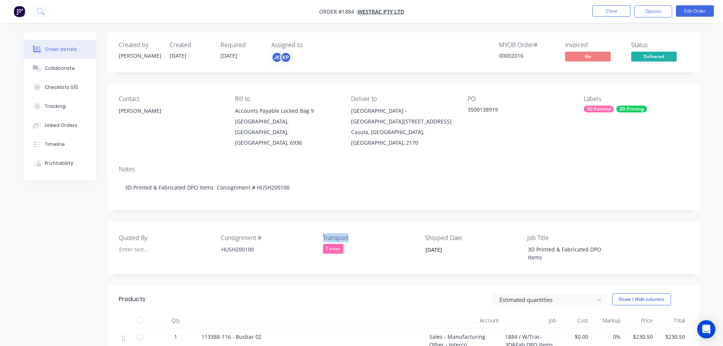
drag, startPoint x: 351, startPoint y: 224, endPoint x: 320, endPoint y: 226, distance: 30.8
click at [320, 226] on div "Quoted By Consignment # HUSH200100 Transport Tamex Shipped Date 30/09/2025 Job …" at bounding box center [403, 248] width 592 height 52
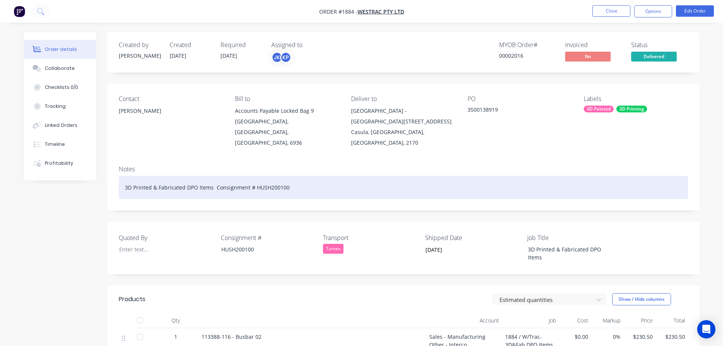
click at [308, 177] on div "3D Printed & Fabricated DPO Items Consignment # HUSH200100" at bounding box center [403, 187] width 569 height 23
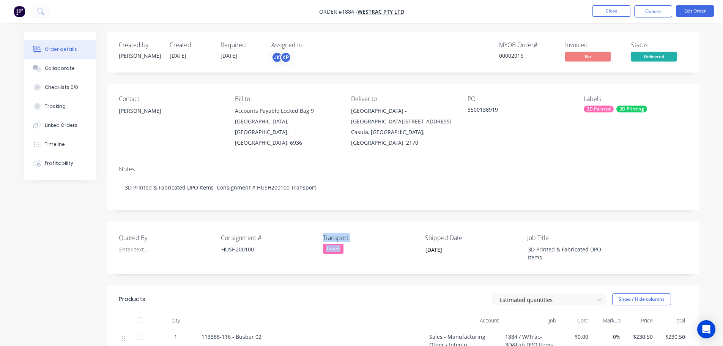
drag, startPoint x: 345, startPoint y: 238, endPoint x: 318, endPoint y: 236, distance: 27.5
click at [318, 236] on div "Quoted By Consignment # HUSH200100 Transport Tamex Shipped Date 30/09/2025 Job …" at bounding box center [403, 248] width 592 height 52
click at [341, 243] on div "Transport Tamex" at bounding box center [370, 248] width 95 height 30
drag, startPoint x: 342, startPoint y: 239, endPoint x: 326, endPoint y: 239, distance: 16.7
click at [326, 244] on div "Tamex" at bounding box center [333, 249] width 21 height 10
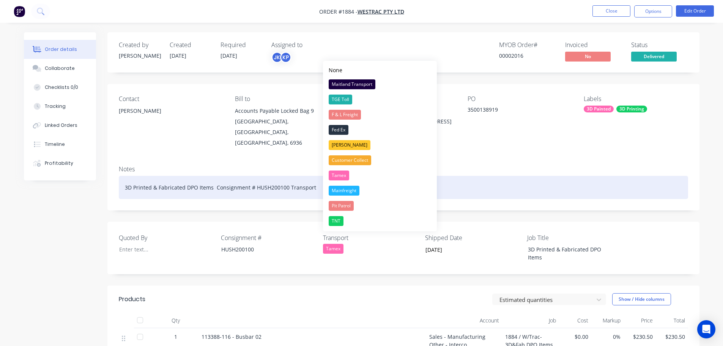
click at [317, 178] on div "3D Printed & Fabricated DPO Items Consignment # HUSH200100 Transport" at bounding box center [403, 187] width 569 height 23
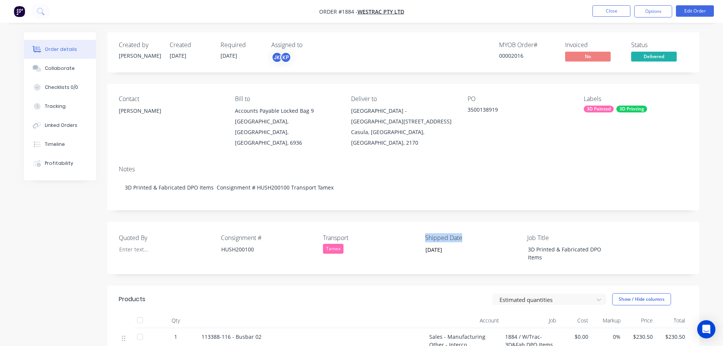
drag, startPoint x: 464, startPoint y: 226, endPoint x: 426, endPoint y: 227, distance: 38.4
click at [426, 233] on label "Shipped Date" at bounding box center [472, 237] width 95 height 9
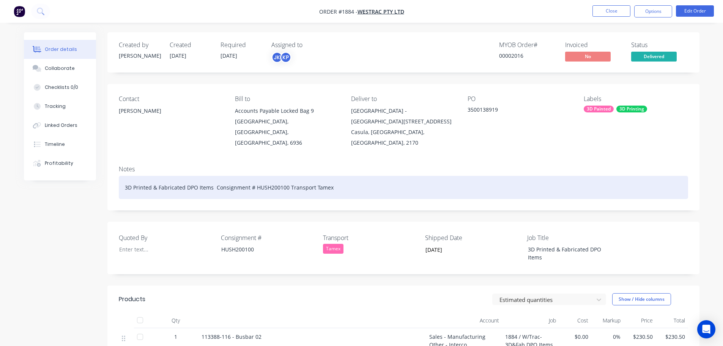
click at [352, 176] on div "3D Printed & Fabricated DPO Items Consignment # HUSH200100 Transport Tamex" at bounding box center [403, 187] width 569 height 23
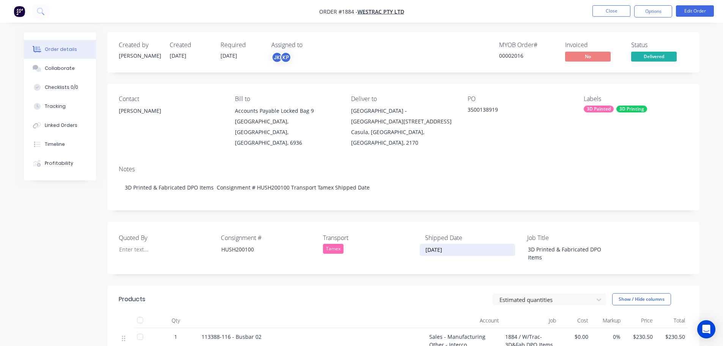
drag, startPoint x: 455, startPoint y: 239, endPoint x: 423, endPoint y: 240, distance: 31.9
click at [423, 244] on input "[DATE]" at bounding box center [467, 249] width 95 height 11
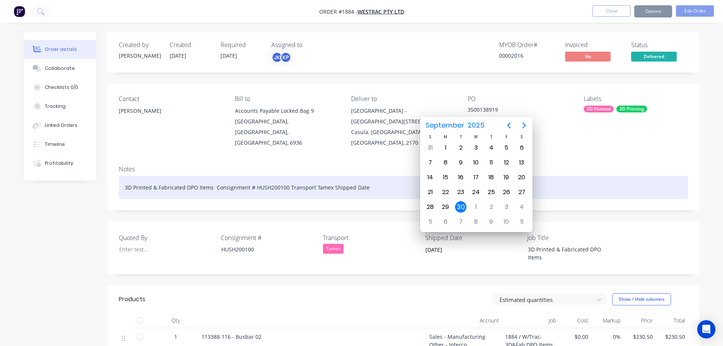
click at [370, 176] on div "3D Printed & Fabricated DPO Items Consignment # HUSH200100 Transport Tamex Ship…" at bounding box center [403, 187] width 569 height 23
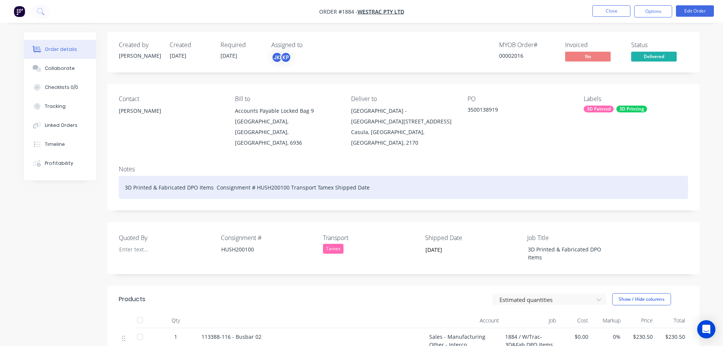
click at [370, 176] on div "3D Printed & Fabricated DPO Items Consignment # HUSH200100 Transport Tamex Ship…" at bounding box center [403, 187] width 569 height 23
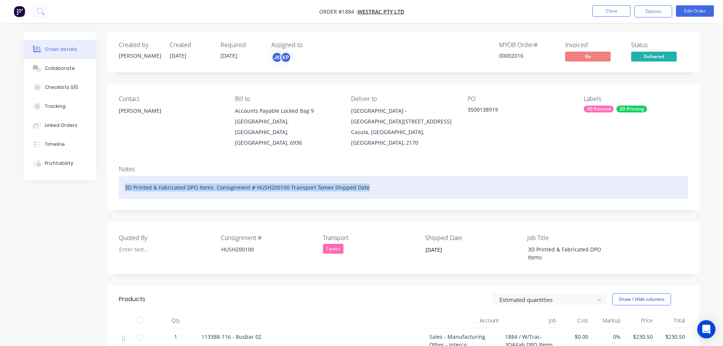
click at [370, 176] on div "3D Printed & Fabricated DPO Items Consignment # HUSH200100 Transport Tamex Ship…" at bounding box center [403, 187] width 569 height 23
click at [377, 182] on div "3D Printed & Fabricated DPO Items Consignment # HUSH200100 Transport Tamex Ship…" at bounding box center [403, 187] width 569 height 23
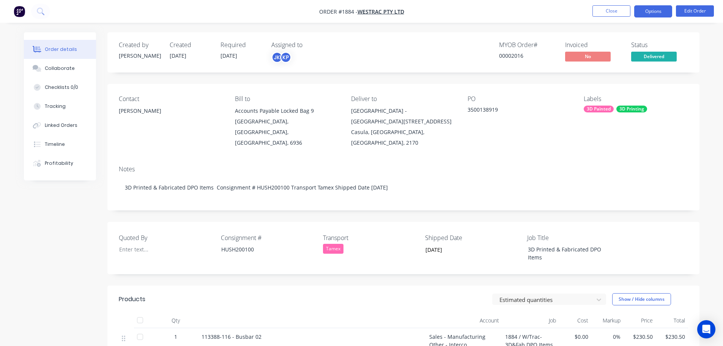
click at [653, 12] on button "Options" at bounding box center [653, 11] width 38 height 12
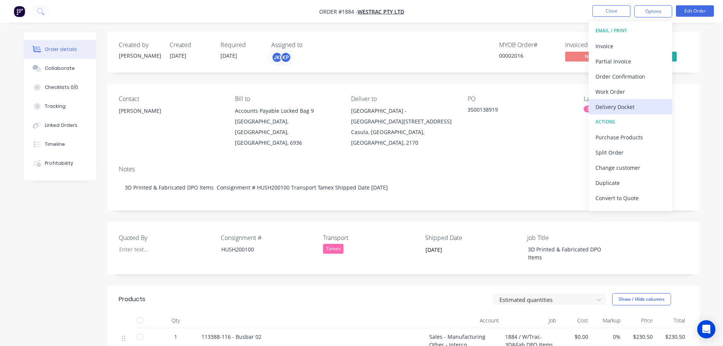
click at [626, 106] on div "Delivery Docket" at bounding box center [631, 106] width 70 height 11
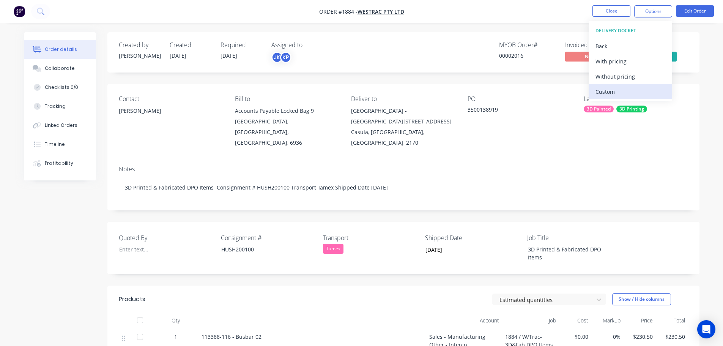
click at [621, 91] on div "Custom" at bounding box center [631, 91] width 70 height 11
click at [619, 77] on div "Without pricing" at bounding box center [631, 76] width 70 height 11
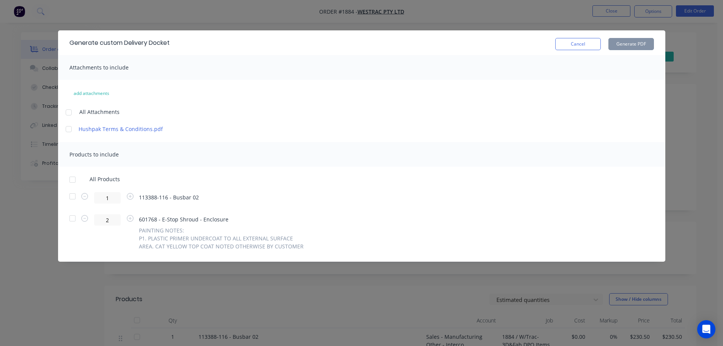
click at [74, 179] on div at bounding box center [72, 179] width 15 height 15
click at [620, 46] on button "Generate PDF" at bounding box center [632, 44] width 46 height 12
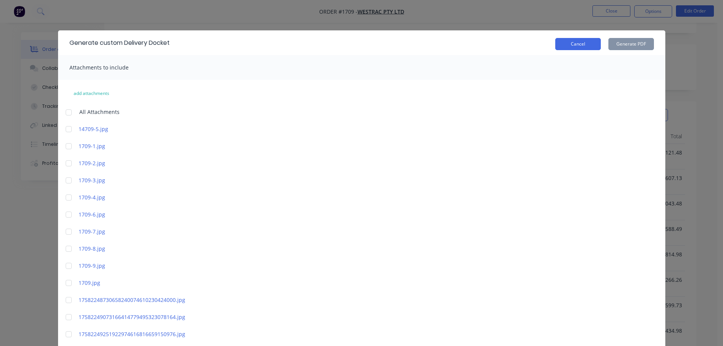
scroll to position [16, 0]
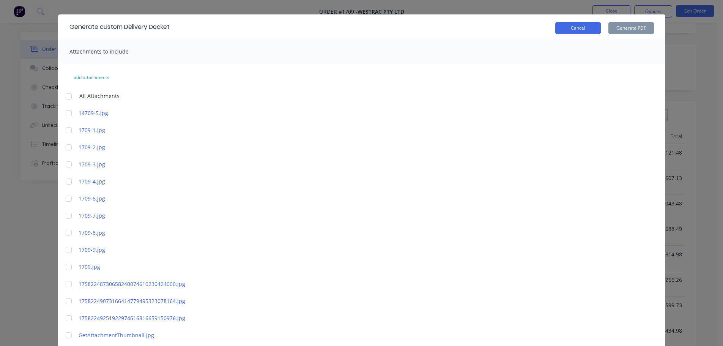
click at [572, 27] on button "Cancel" at bounding box center [578, 28] width 46 height 12
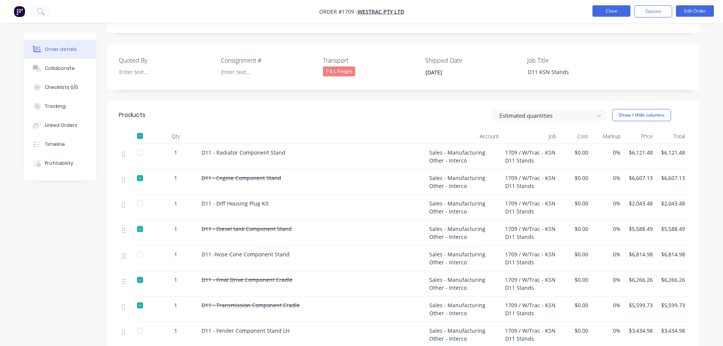
click at [614, 9] on button "Close" at bounding box center [612, 10] width 38 height 11
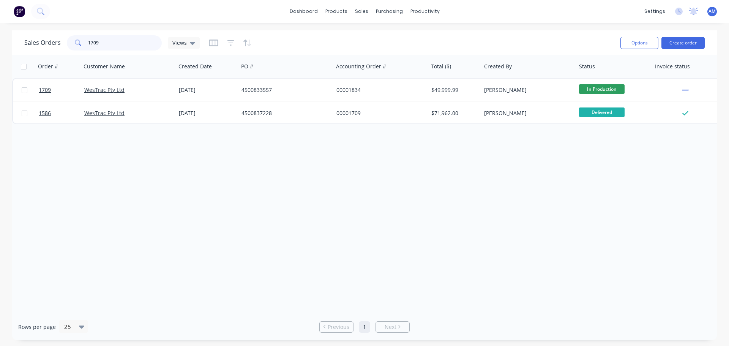
drag, startPoint x: 105, startPoint y: 43, endPoint x: 76, endPoint y: 39, distance: 29.1
click at [76, 39] on div "1709" at bounding box center [114, 42] width 95 height 15
click at [359, 37] on div "Product Catalogue" at bounding box center [369, 36] width 47 height 7
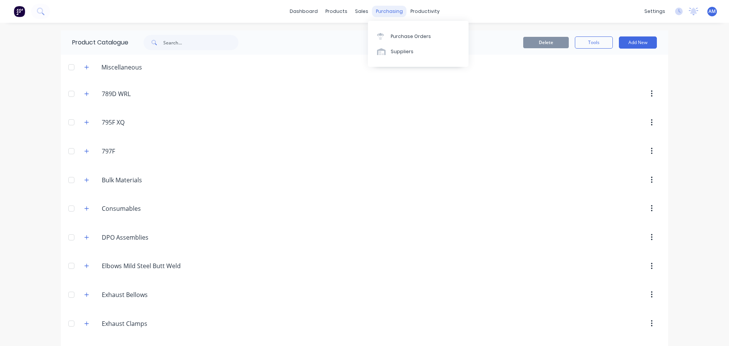
click at [393, 11] on div "purchasing" at bounding box center [389, 11] width 35 height 11
click at [404, 37] on div "Purchase Orders" at bounding box center [411, 36] width 40 height 7
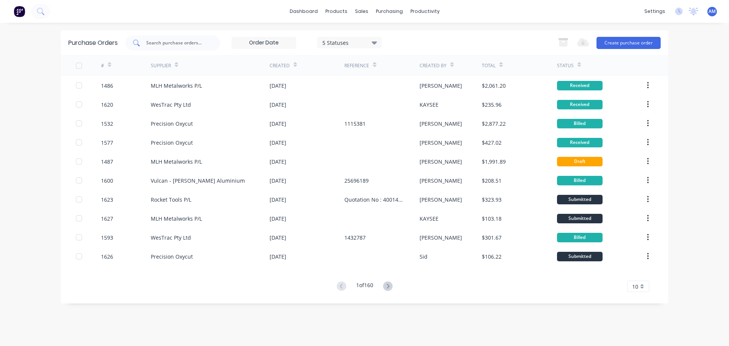
click at [188, 40] on input "text" at bounding box center [176, 43] width 63 height 8
type input "1612"
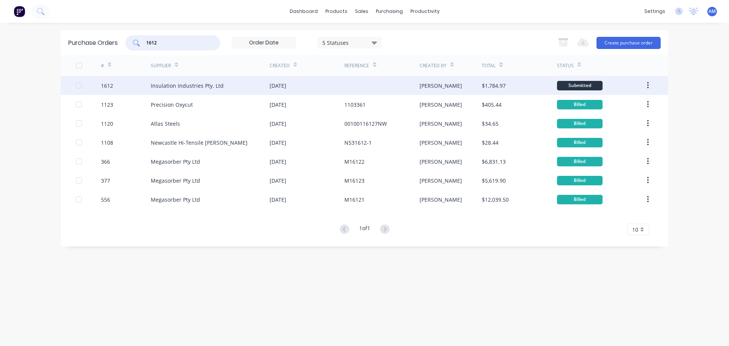
click at [214, 84] on div "Insulation Industries Pty. Ltd" at bounding box center [187, 86] width 73 height 8
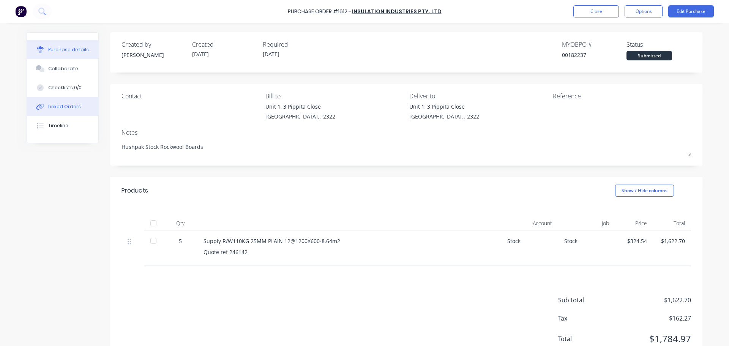
type textarea "x"
click at [63, 70] on div "Collaborate" at bounding box center [63, 68] width 30 height 7
